Goal: Task Accomplishment & Management: Manage account settings

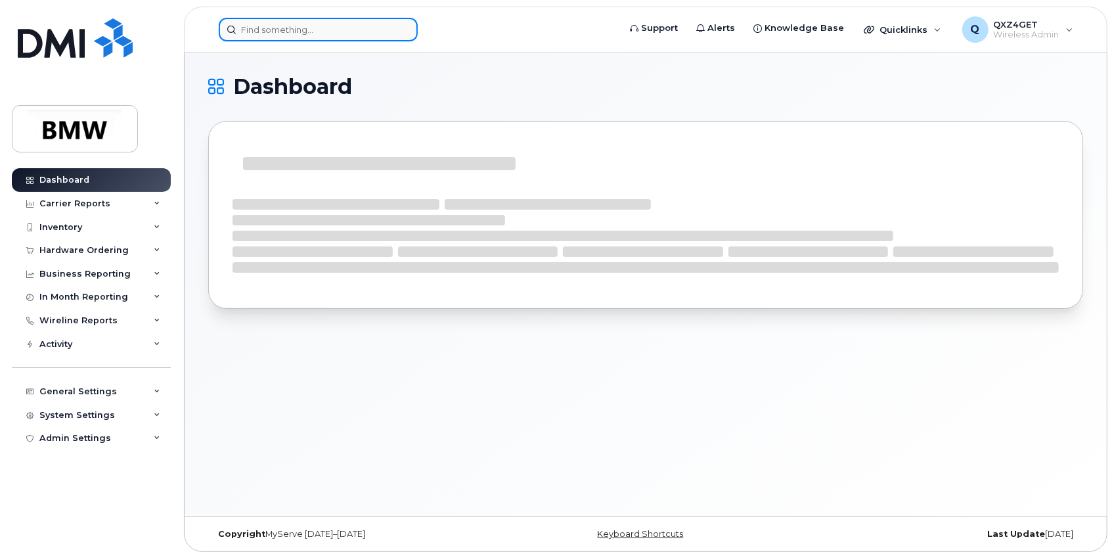
click at [258, 34] on input at bounding box center [318, 30] width 199 height 24
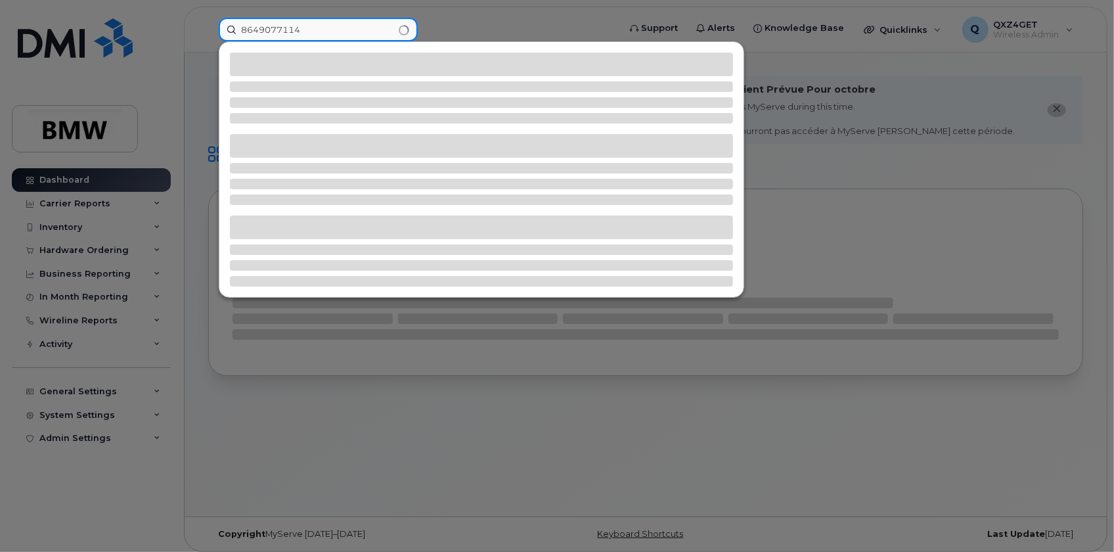
type input "8649077114"
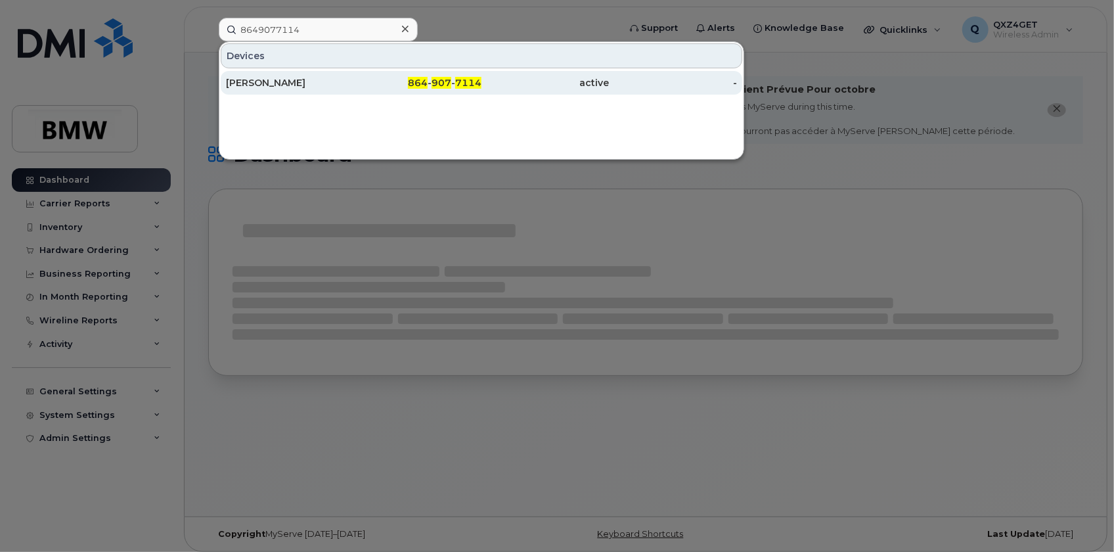
click at [295, 78] on div "[PERSON_NAME]" at bounding box center [290, 82] width 128 height 13
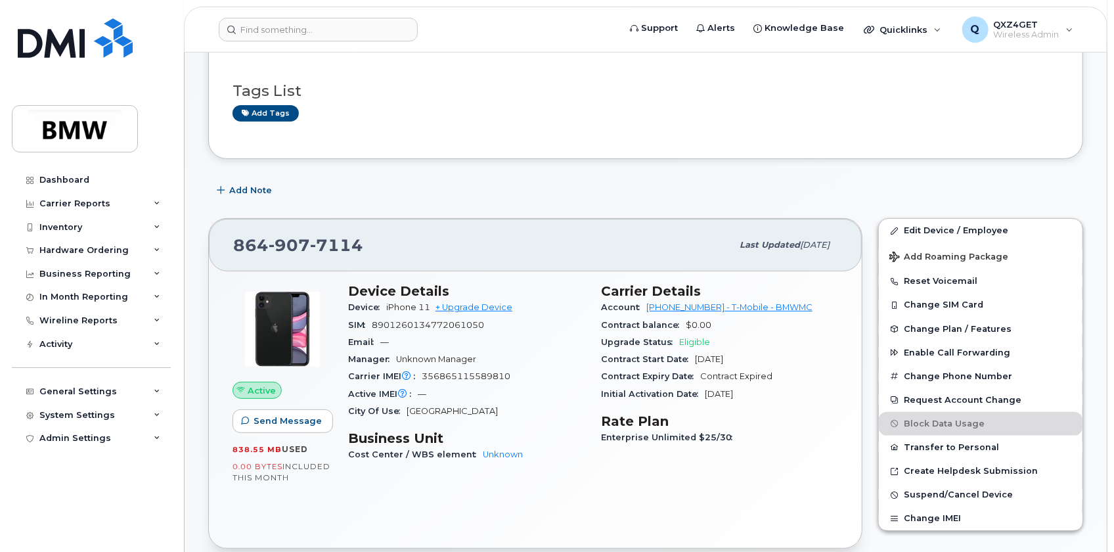
scroll to position [151, 0]
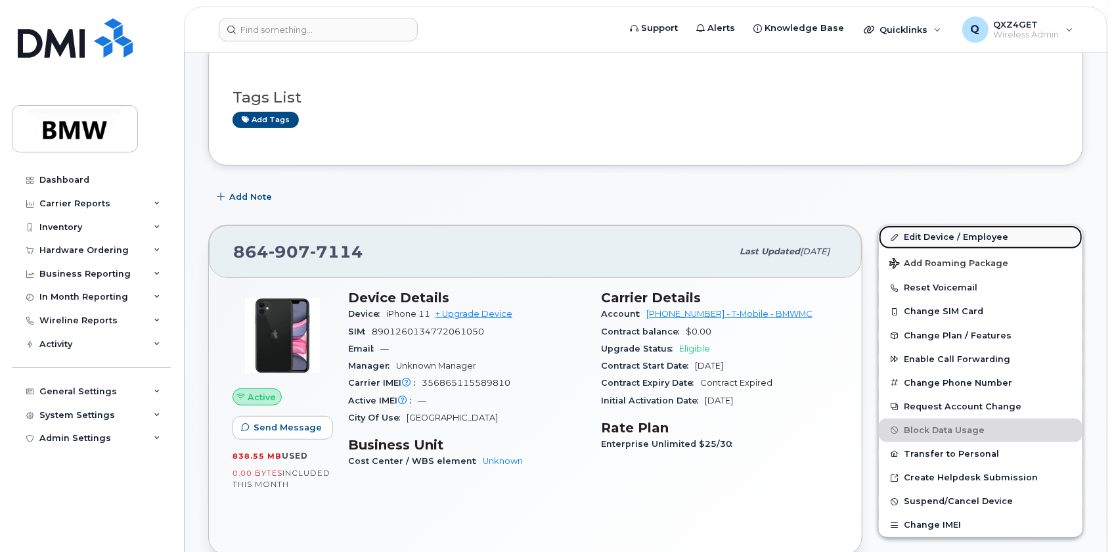
click at [913, 235] on link "Edit Device / Employee" at bounding box center [981, 237] width 204 height 24
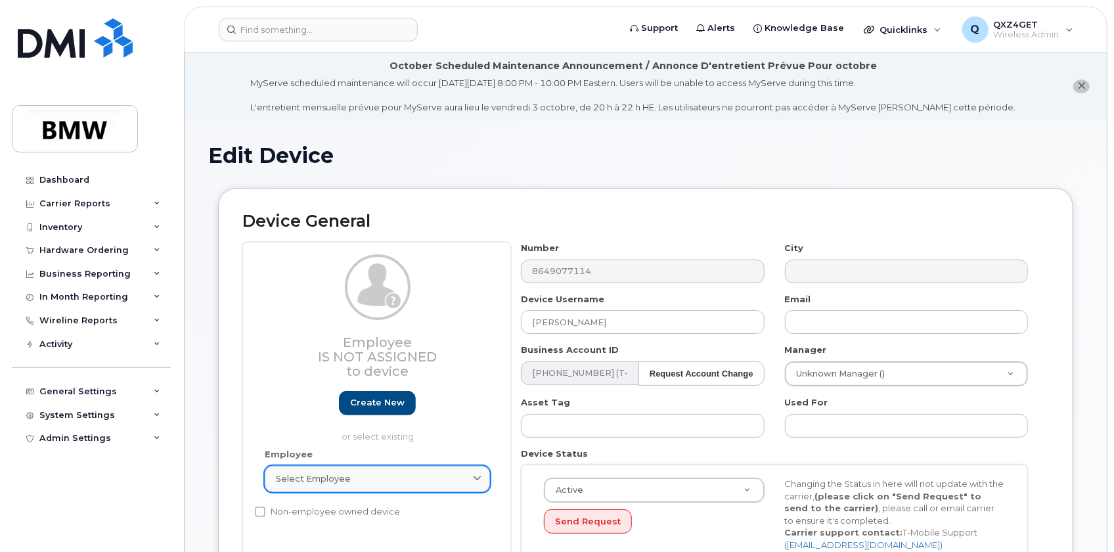
click at [326, 476] on span "Select employee" at bounding box center [313, 478] width 75 height 12
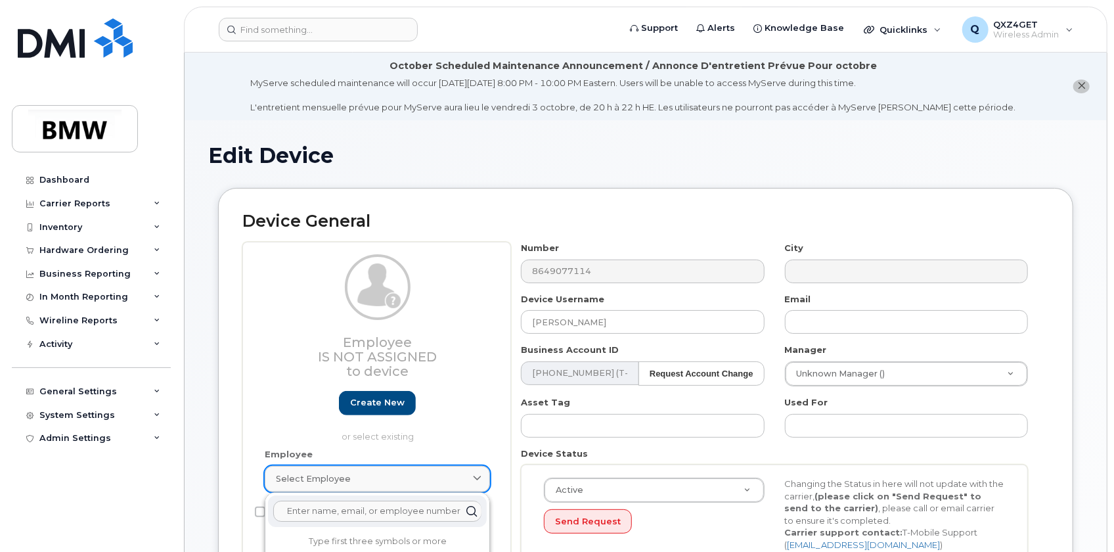
type input "C"
type input "V"
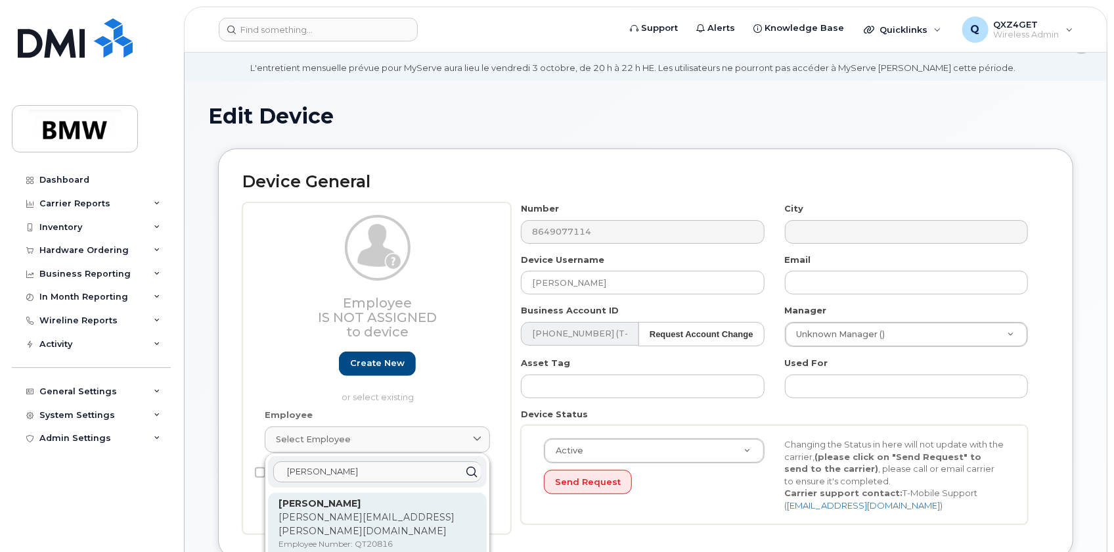
scroll to position [59, 0]
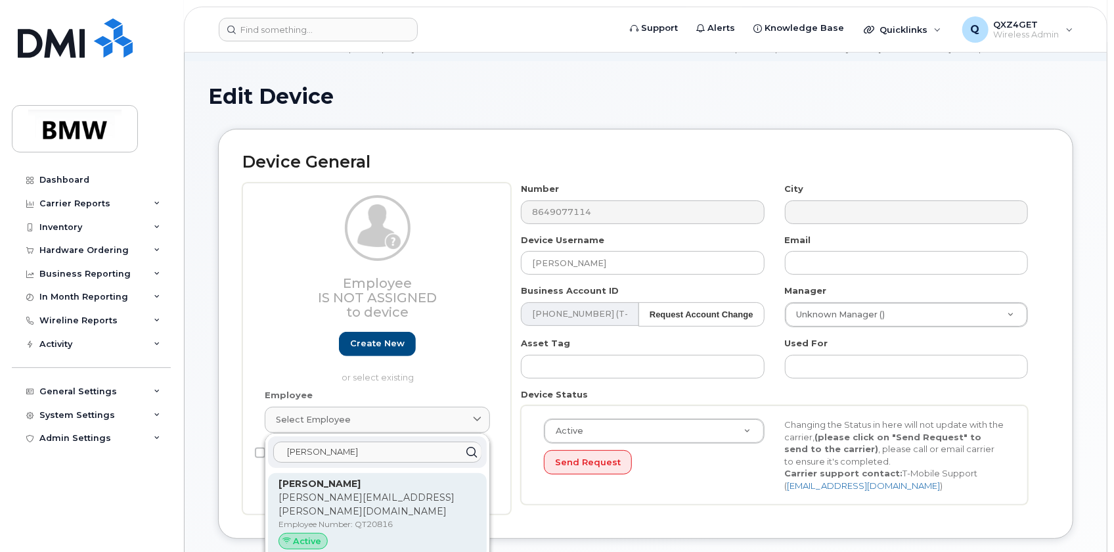
type input "Chris Bra"
click at [340, 495] on p "chris.brady@bmwmc.com" at bounding box center [378, 505] width 198 height 28
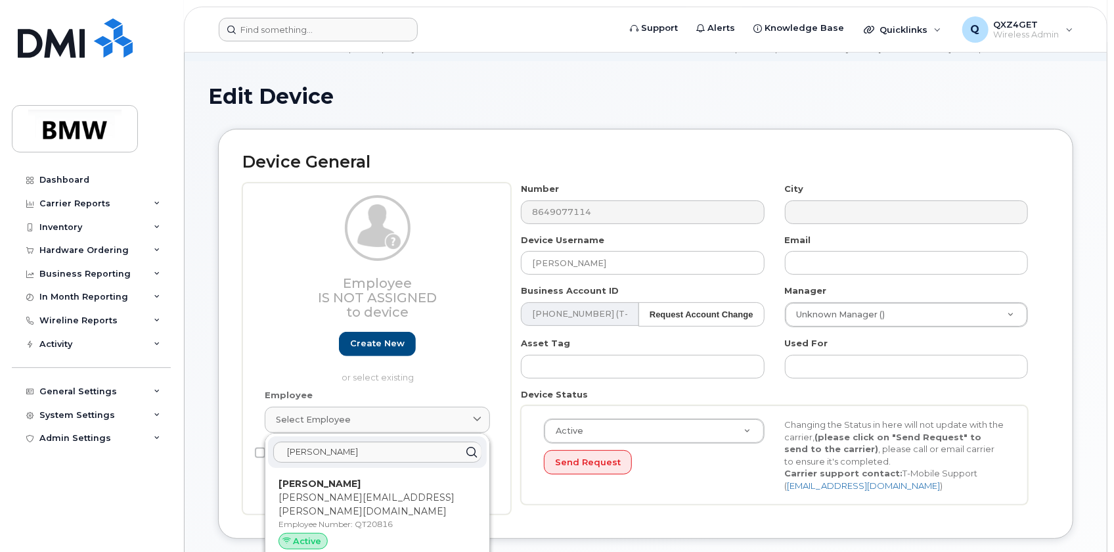
type input "QT20816"
type input "Chris Brady"
type input "chris.brady@bmwmc.com"
type input "14966742"
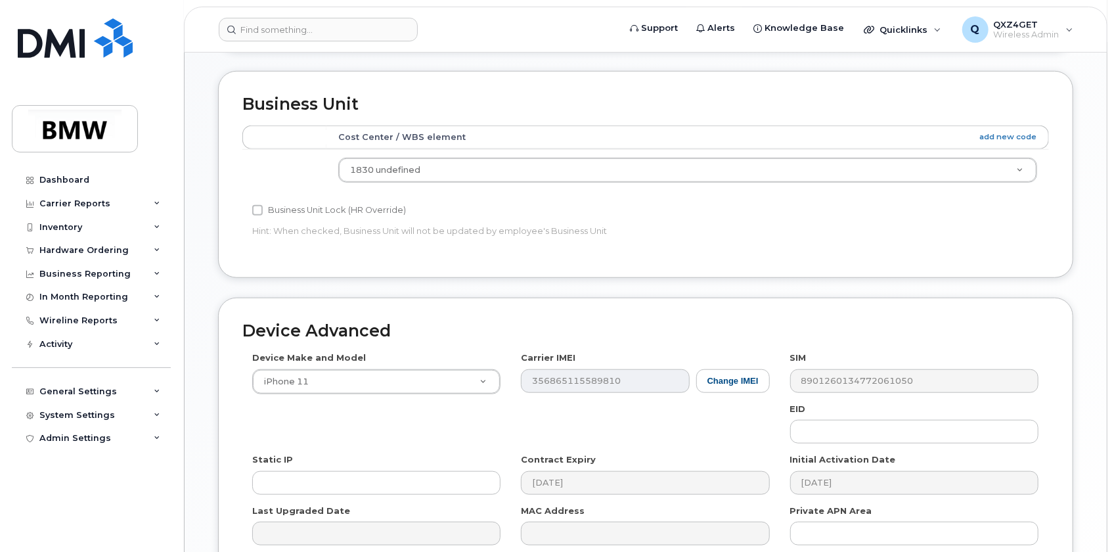
scroll to position [706, 0]
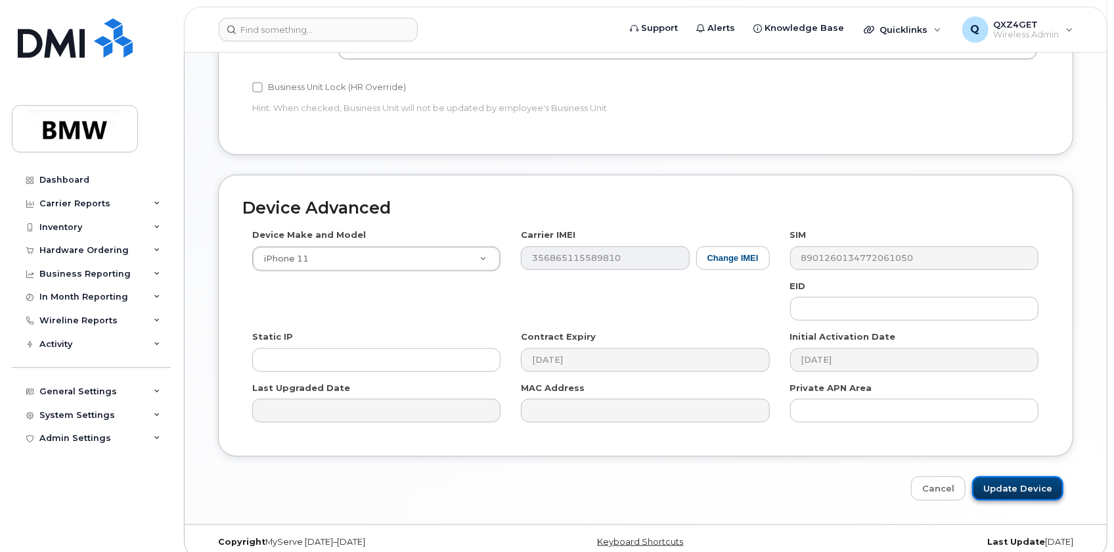
drag, startPoint x: 1019, startPoint y: 464, endPoint x: 1006, endPoint y: 472, distance: 15.3
click at [1019, 476] on input "Update Device" at bounding box center [1017, 488] width 91 height 24
type input "Saving..."
